Goal: Information Seeking & Learning: Learn about a topic

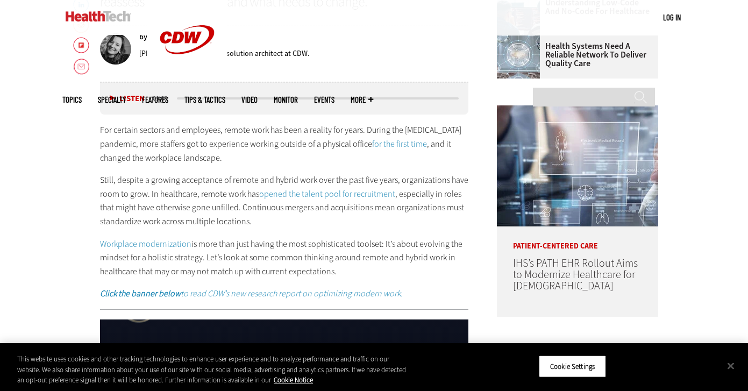
scroll to position [496, 0]
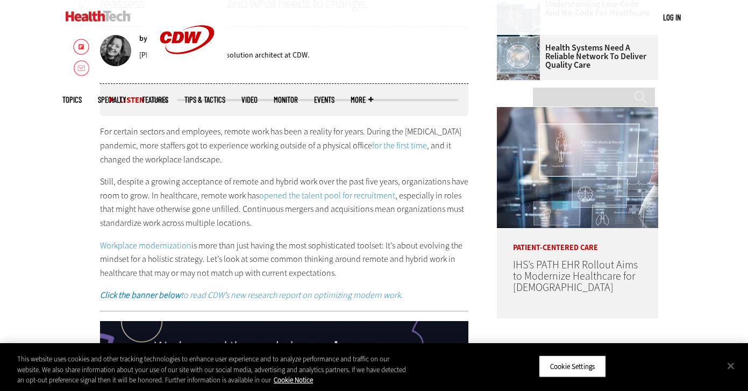
click at [300, 209] on p "Still, despite a growing acceptance of remote and hybrid work over the past fiv…" at bounding box center [284, 202] width 369 height 55
click at [245, 276] on div "For certain sectors and employees, remote work has been a reality for years. Du…" at bounding box center [284, 213] width 369 height 177
click at [245, 250] on p "Workplace modernization is more than just having the most sophisticated toolset…" at bounding box center [284, 259] width 369 height 41
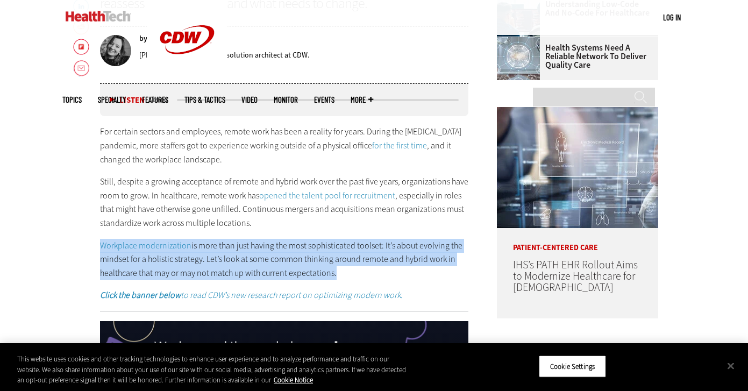
click at [245, 250] on p "Workplace modernization is more than just having the most sophisticated toolset…" at bounding box center [284, 259] width 369 height 41
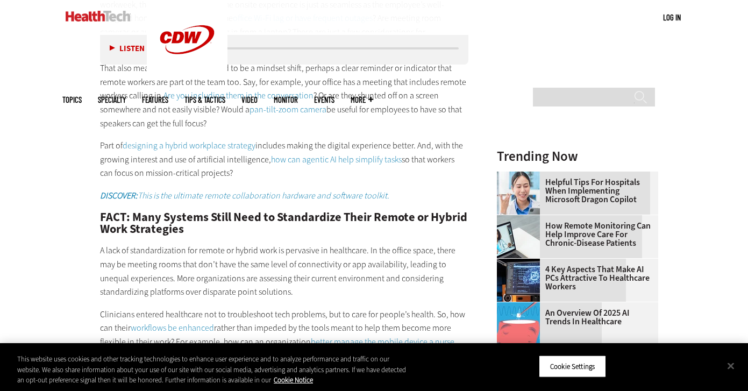
scroll to position [1516, 0]
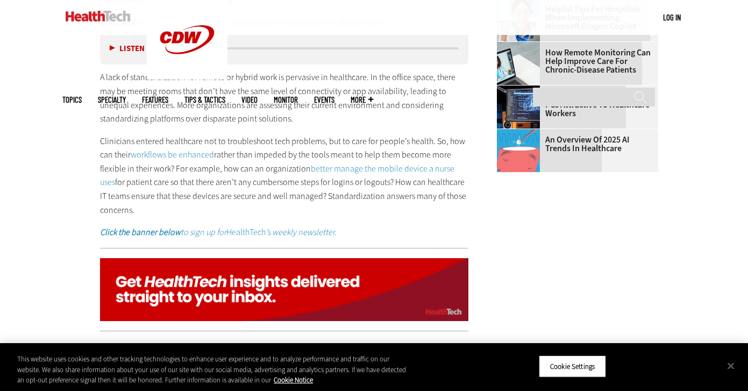
click at [82, 96] on span "Topics" at bounding box center [71, 100] width 19 height 8
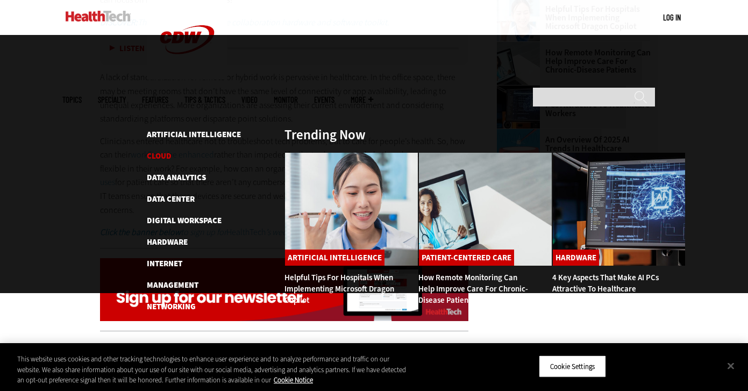
click at [155, 151] on link "Cloud" at bounding box center [159, 156] width 25 height 11
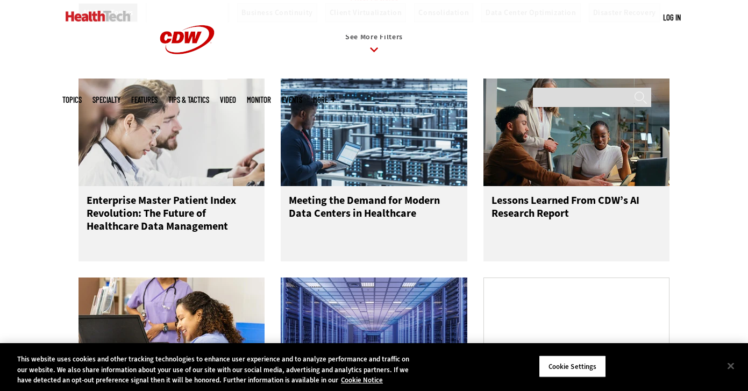
scroll to position [488, 0]
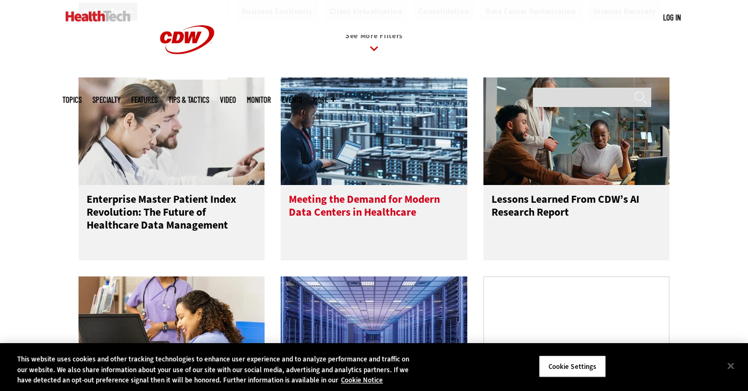
click at [348, 230] on h3 "Meeting the Demand for Modern Data Centers in Healthcare" at bounding box center [374, 214] width 170 height 43
